Goal: Information Seeking & Learning: Compare options

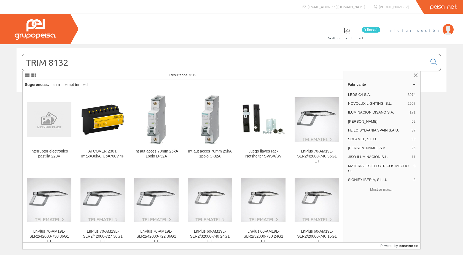
click at [428, 28] on span "Iniciar sesión" at bounding box center [413, 30] width 53 height 6
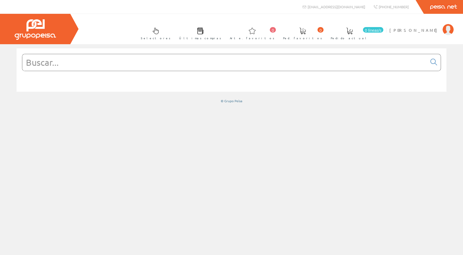
click at [71, 62] on input "text" at bounding box center [224, 62] width 405 height 17
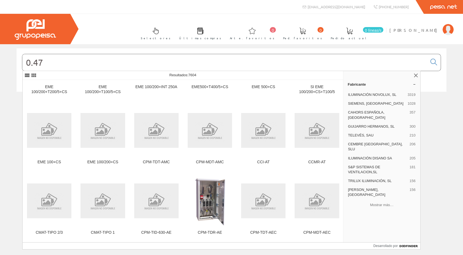
scroll to position [4993, 0]
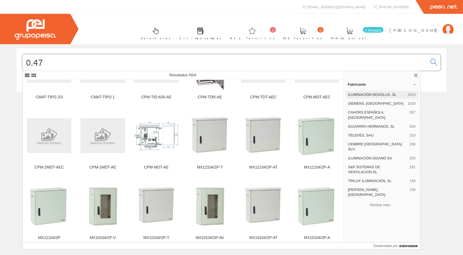
click at [360, 92] on font "ILUMINACIÓN NOVOLUX, SL" at bounding box center [372, 94] width 49 height 4
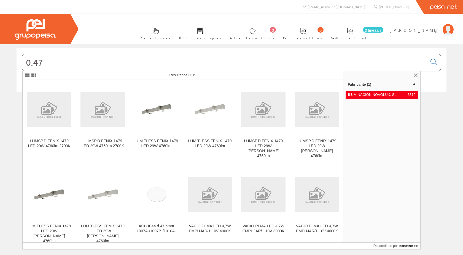
click at [33, 62] on input "0.47" at bounding box center [224, 62] width 405 height 17
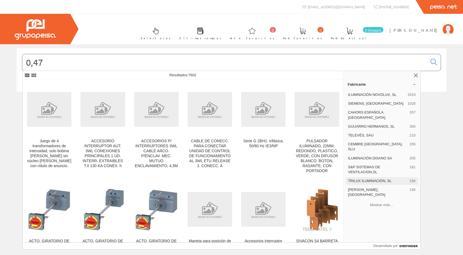
click at [363, 178] on font "TRILUX ILUMINACIÓN, SL" at bounding box center [370, 180] width 44 height 4
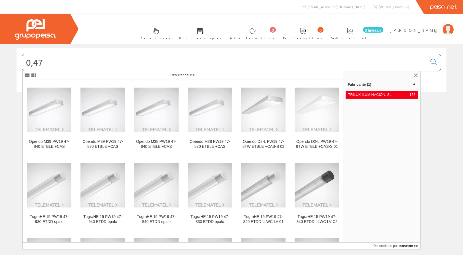
scroll to position [1791, 0]
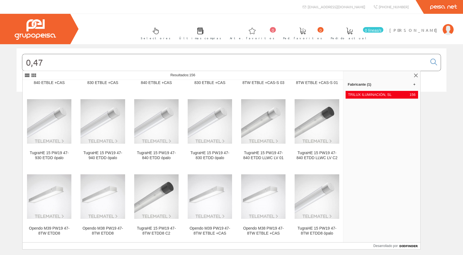
drag, startPoint x: 60, startPoint y: 62, endPoint x: 1, endPoint y: 64, distance: 59.0
click at [3, 64] on div "0,47 © Grupo Peisa" at bounding box center [231, 75] width 463 height 55
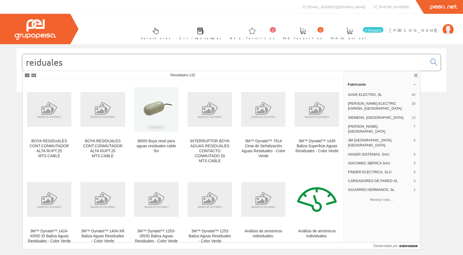
click at [33, 64] on input "reiduales" at bounding box center [224, 62] width 405 height 17
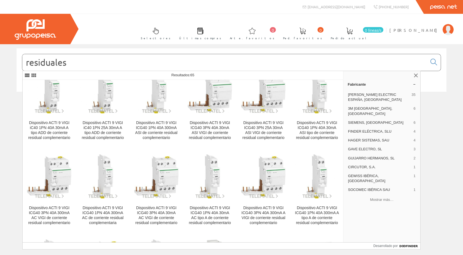
scroll to position [633, 0]
drag, startPoint x: 86, startPoint y: 63, endPoint x: 16, endPoint y: 63, distance: 70.6
click at [16, 63] on div "residuales" at bounding box center [231, 73] width 438 height 50
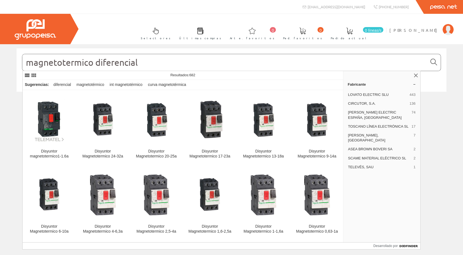
type input "magnetotermico diferencial"
click at [431, 61] on icon at bounding box center [434, 62] width 7 height 4
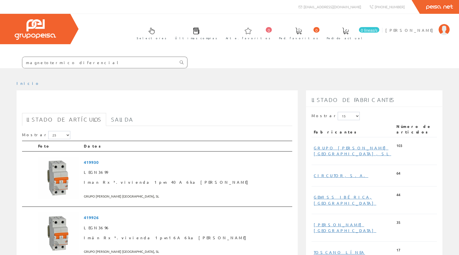
click at [183, 61] on icon at bounding box center [182, 62] width 4 height 4
click at [324, 173] on font "CIRCUTOR, S.A." at bounding box center [341, 175] width 55 height 5
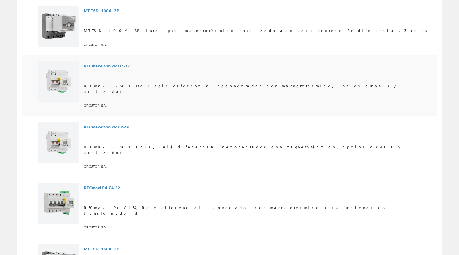
scroll to position [83, 0]
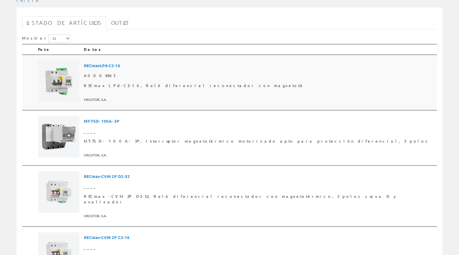
click at [136, 65] on span "RECmaxLPd-C2-16" at bounding box center [259, 65] width 351 height 10
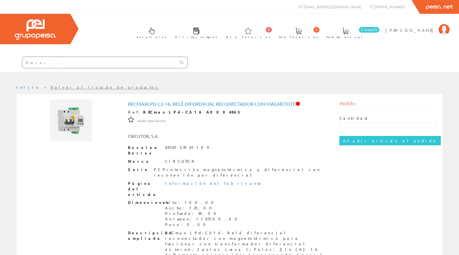
click at [45, 65] on input "text" at bounding box center [99, 62] width 154 height 11
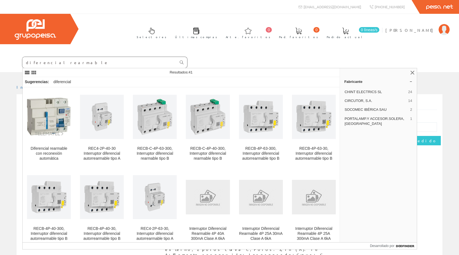
type input "diferencial rearmable"
click at [183, 61] on icon at bounding box center [182, 62] width 4 height 4
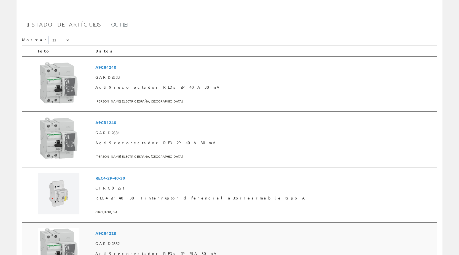
scroll to position [28, 0]
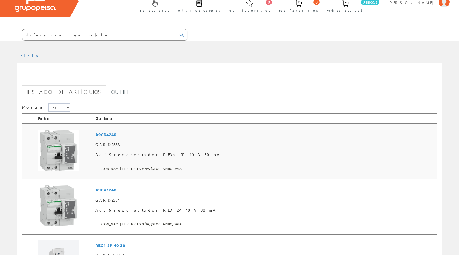
click at [147, 133] on span "A9CR4240" at bounding box center [264, 134] width 339 height 10
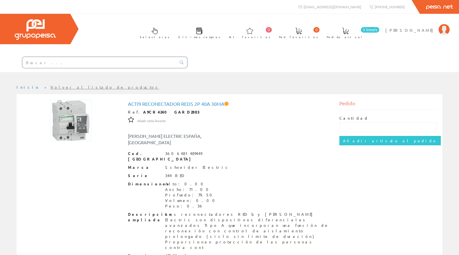
click at [47, 61] on input "text" at bounding box center [99, 62] width 154 height 11
click at [72, 64] on input "text" at bounding box center [99, 62] width 154 height 11
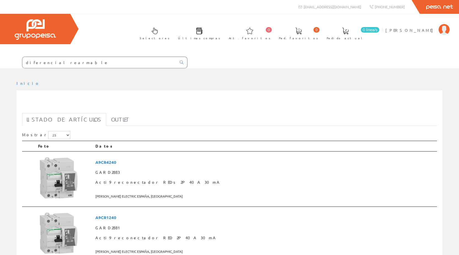
scroll to position [28, 0]
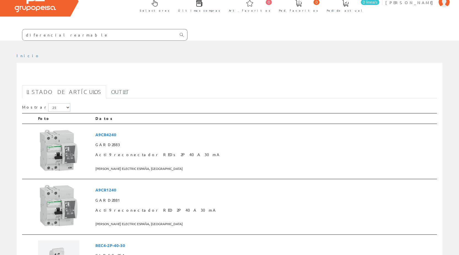
click at [182, 35] on icon at bounding box center [182, 35] width 4 height 4
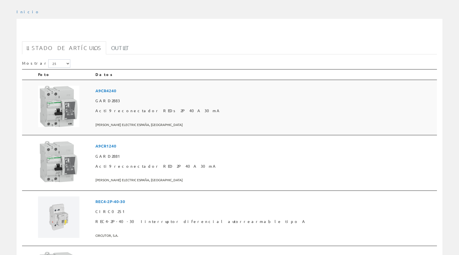
scroll to position [83, 0]
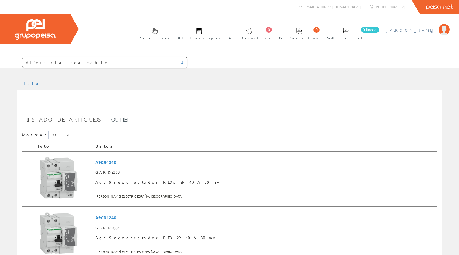
click at [418, 27] on link "[PERSON_NAME]" at bounding box center [417, 25] width 64 height 5
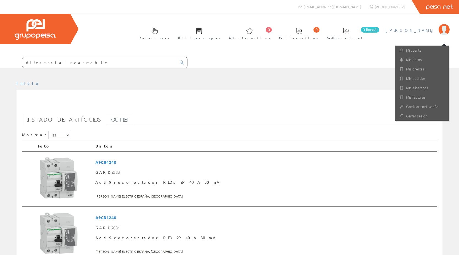
click at [107, 120] on link "Outlet" at bounding box center [120, 119] width 27 height 13
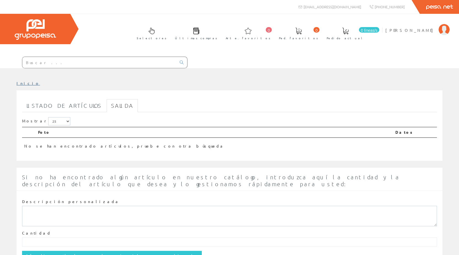
click at [20, 82] on font "Inicio" at bounding box center [28, 83] width 23 height 5
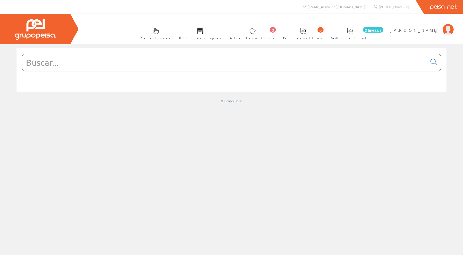
click at [81, 63] on input "text" at bounding box center [224, 62] width 405 height 17
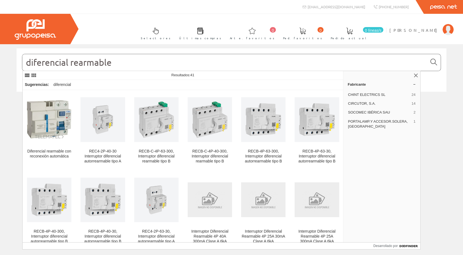
type input "diferencial rearmable"
click at [436, 61] on icon at bounding box center [434, 62] width 7 height 4
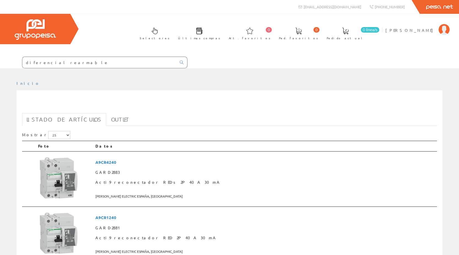
click at [73, 64] on input "diferencial rearmable" at bounding box center [99, 62] width 154 height 11
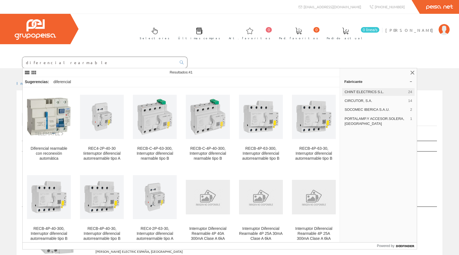
type input "diferencial rearmable"
click at [356, 91] on span "CHINT ELECTRICS S.L." at bounding box center [375, 91] width 61 height 5
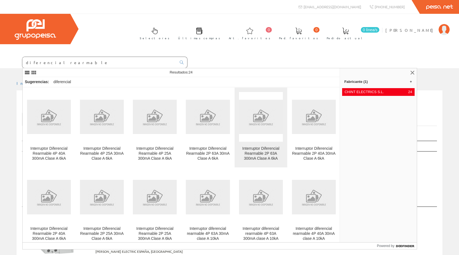
click at [254, 148] on div "Interruptor Diferencial Rearmable 2P 63A 300mA Clase A 6kA" at bounding box center [261, 153] width 44 height 15
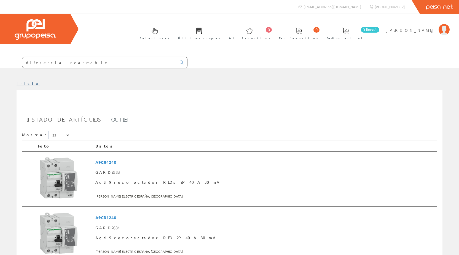
click at [22, 83] on link "Inicio" at bounding box center [28, 83] width 23 height 5
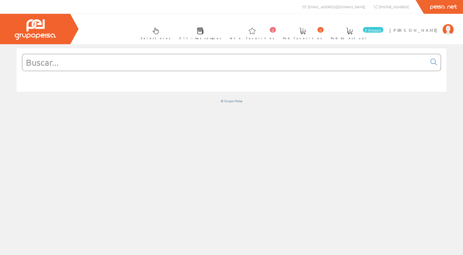
click at [69, 62] on input "text" at bounding box center [224, 62] width 405 height 17
type input "f"
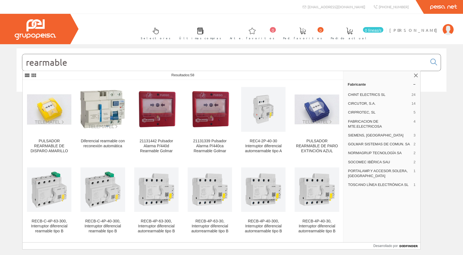
drag, startPoint x: 82, startPoint y: 64, endPoint x: 21, endPoint y: 64, distance: 60.7
click at [21, 64] on div "rearmable" at bounding box center [232, 69] width 430 height 43
drag, startPoint x: 73, startPoint y: 64, endPoint x: 0, endPoint y: 64, distance: 73.3
click at [0, 64] on div "rearmable © Grupo Peisa" at bounding box center [231, 75] width 463 height 55
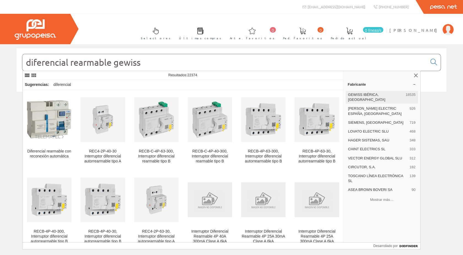
type input "diferencial rearmable gewiss"
click at [368, 95] on font "GEWISS IBÉRICA, [GEOGRAPHIC_DATA]" at bounding box center [366, 96] width 37 height 9
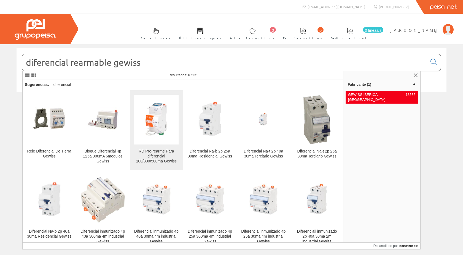
click at [156, 124] on img at bounding box center [156, 119] width 44 height 44
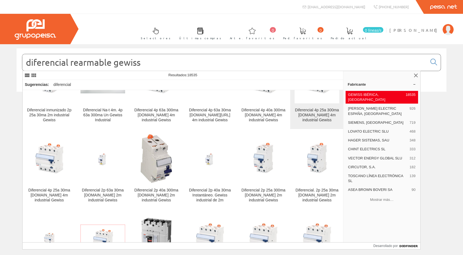
scroll to position [221, 0]
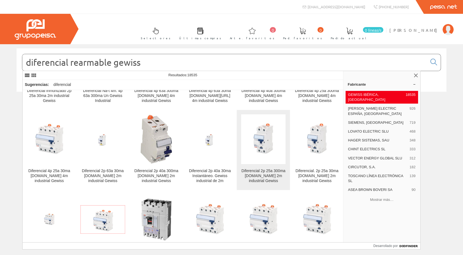
click at [254, 170] on font "Diferencial 2p 25a 300ma [DOMAIN_NAME] 2m industrial Gewiss" at bounding box center [264, 175] width 44 height 14
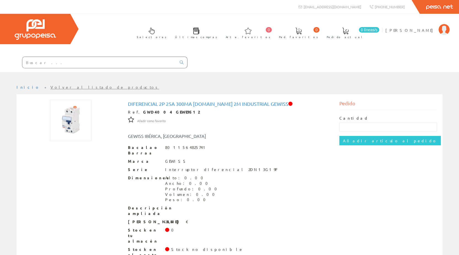
scroll to position [10, 0]
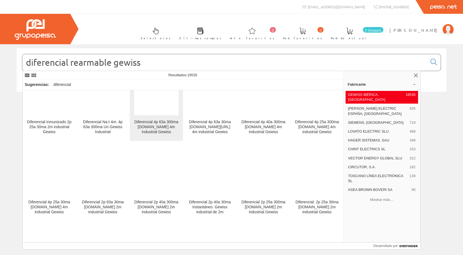
scroll to position [193, 0]
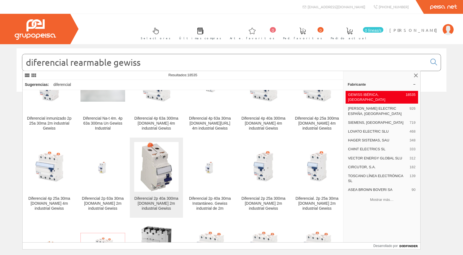
click at [153, 168] on img at bounding box center [156, 167] width 32 height 50
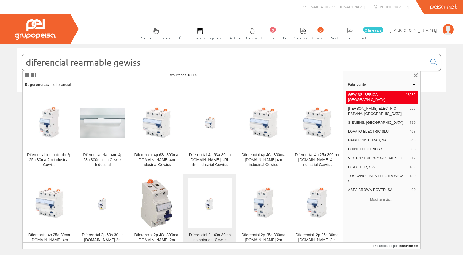
scroll to position [221, 0]
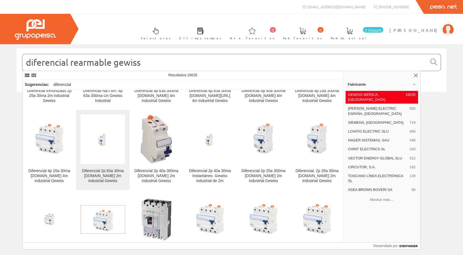
click at [102, 170] on font "Diferencial 2p 63a 30ma Instant.ac 2m industrial Gewiss" at bounding box center [103, 175] width 42 height 14
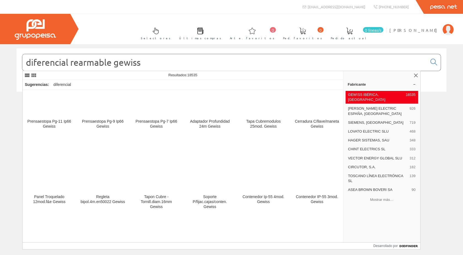
scroll to position [1875, 0]
